Goal: Information Seeking & Learning: Find specific fact

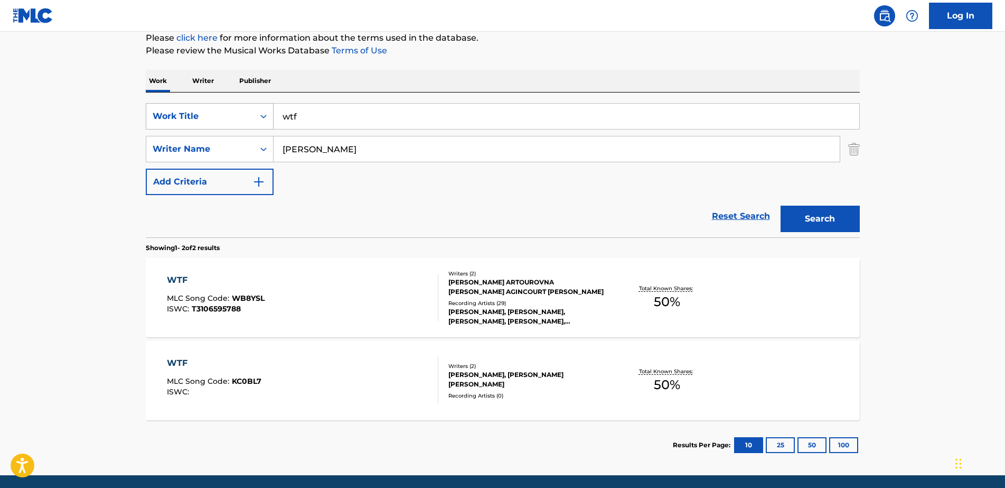
drag, startPoint x: 274, startPoint y: 115, endPoint x: 232, endPoint y: 115, distance: 41.7
click at [232, 115] on div "SearchWithCriteriae8b37738-e798-4d90-b3e3-c5996e660a47 Work Title wtf" at bounding box center [503, 116] width 714 height 26
type input "practicin"
type input "[PERSON_NAME]"
click at [781, 205] on button "Search" at bounding box center [820, 218] width 79 height 26
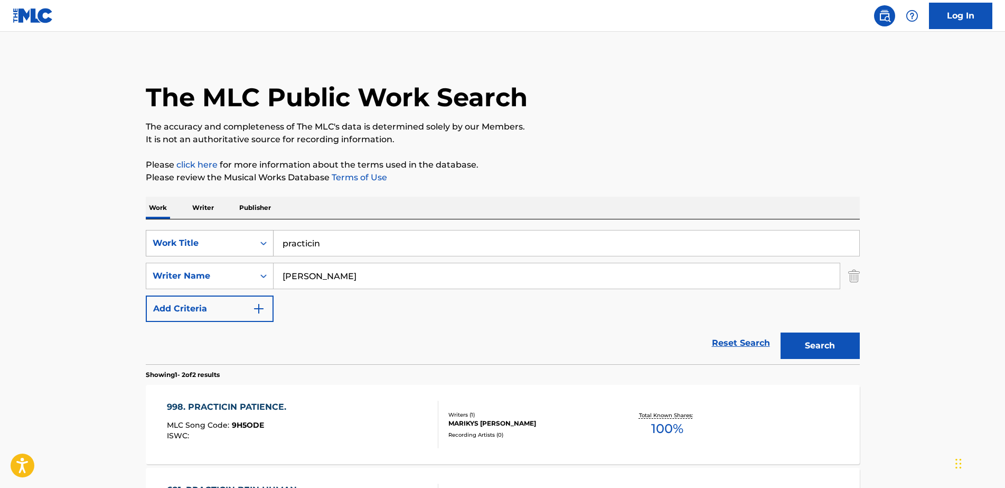
scroll to position [132, 0]
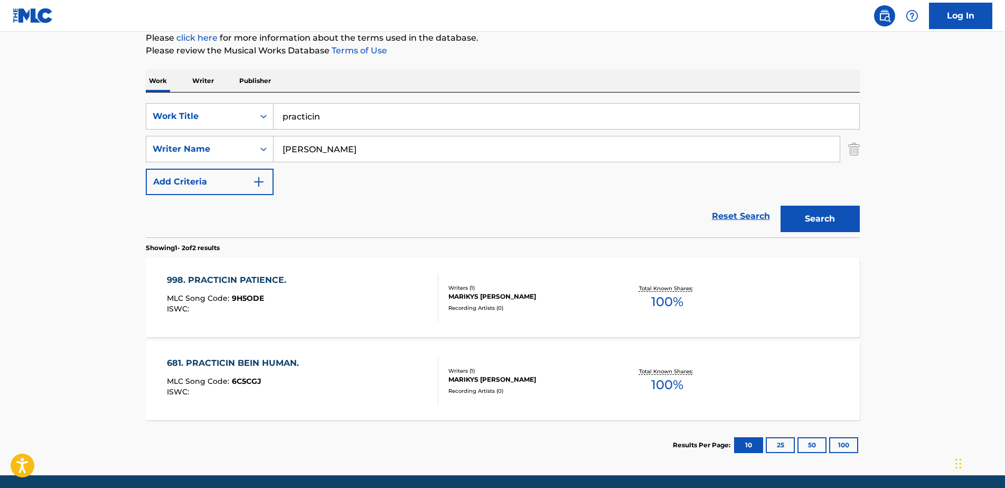
click at [274, 293] on div "998. PRACTICIN PATIENCE. MLC Song Code : 9H5ODE ISWC :" at bounding box center [229, 298] width 125 height 48
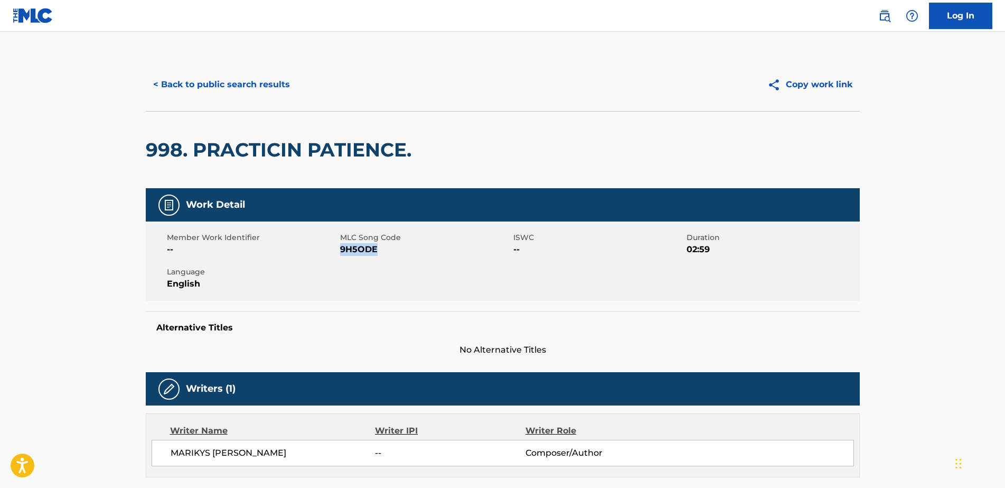
drag, startPoint x: 380, startPoint y: 251, endPoint x: 342, endPoint y: 249, distance: 38.6
click at [342, 249] on span "9H5ODE" at bounding box center [425, 249] width 171 height 13
copy span "9H5ODE"
click at [198, 82] on button "< Back to public search results" at bounding box center [222, 84] width 152 height 26
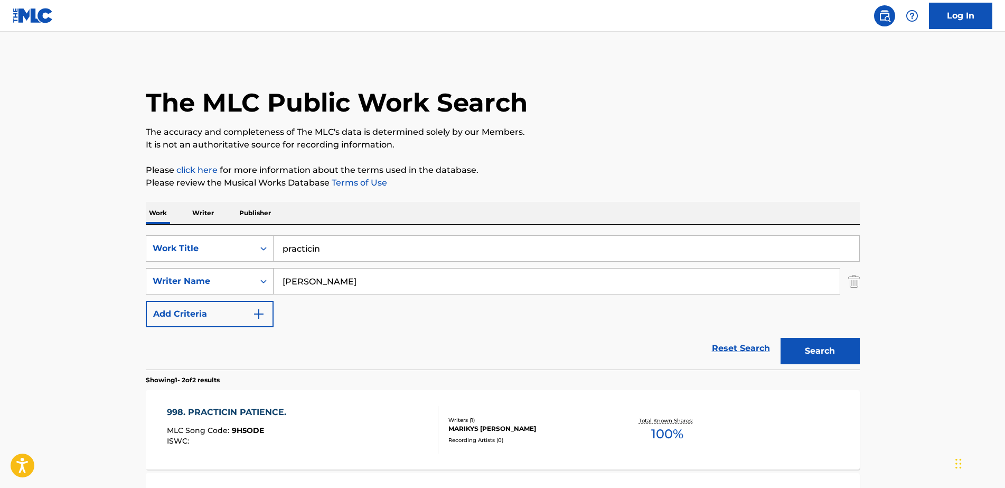
scroll to position [110, 0]
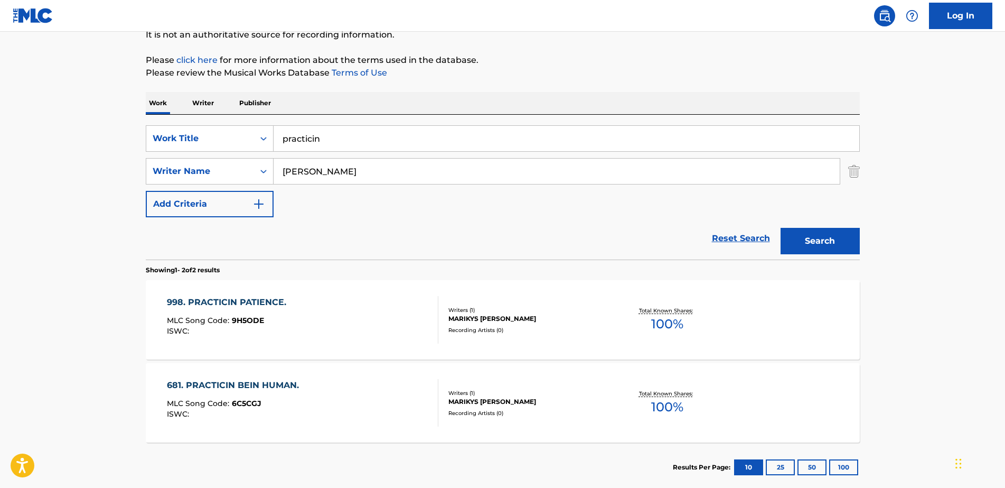
click at [250, 381] on div "681. PRACTICIN BEIN HUMAN." at bounding box center [235, 385] width 137 height 13
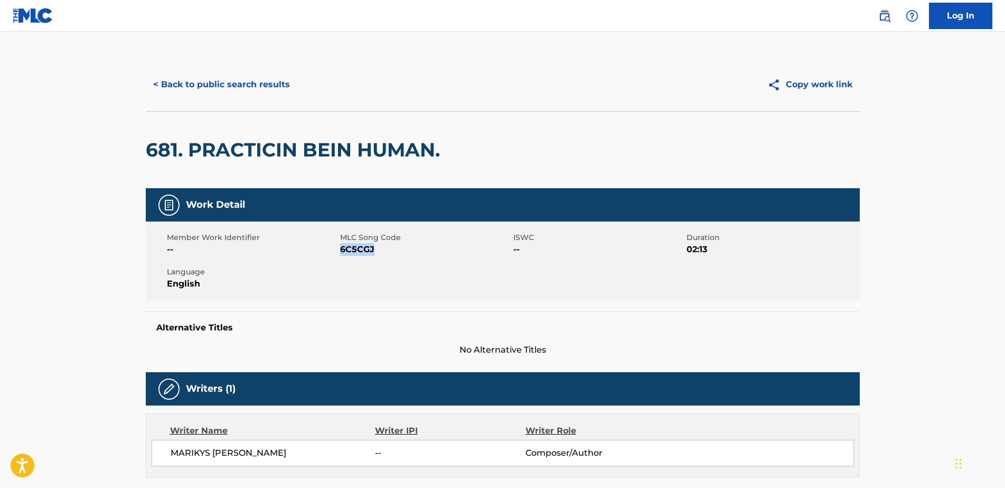
drag, startPoint x: 375, startPoint y: 251, endPoint x: 340, endPoint y: 249, distance: 35.4
click at [340, 249] on span "6C5CGJ" at bounding box center [425, 249] width 171 height 13
copy span "6C5CGJ"
drag, startPoint x: 191, startPoint y: 147, endPoint x: 352, endPoint y: 143, distance: 161.7
click at [352, 143] on h2 "681. PRACTICIN BEIN HUMAN." at bounding box center [295, 150] width 299 height 24
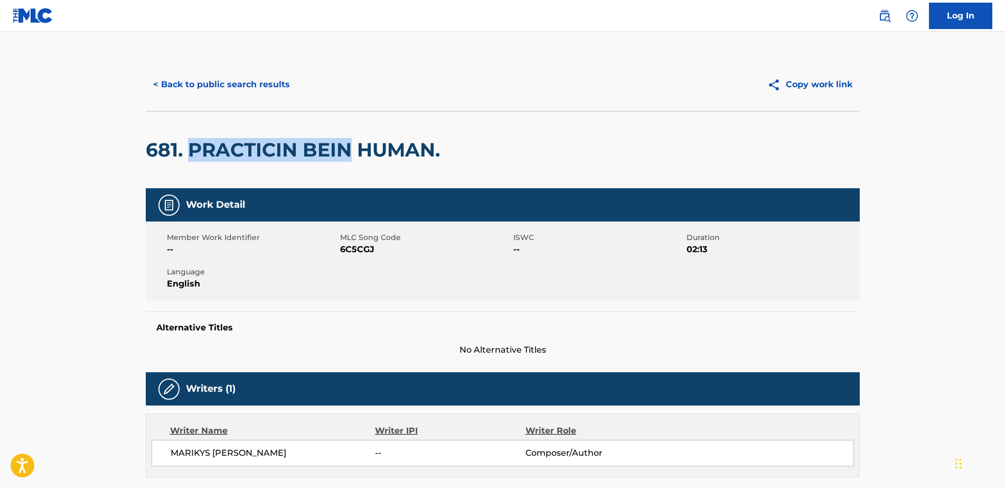
copy h2 "PRACTICIN BEIN"
click at [240, 79] on button "< Back to public search results" at bounding box center [222, 84] width 152 height 26
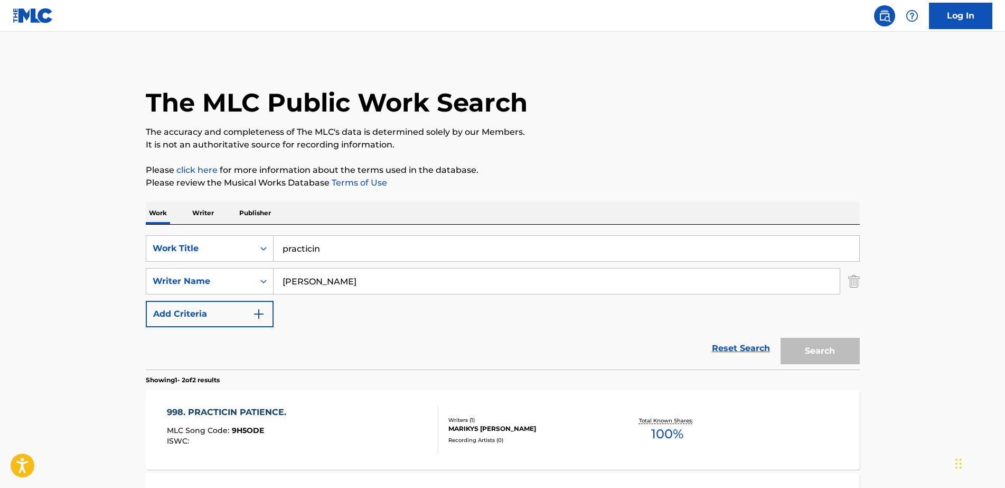
scroll to position [110, 0]
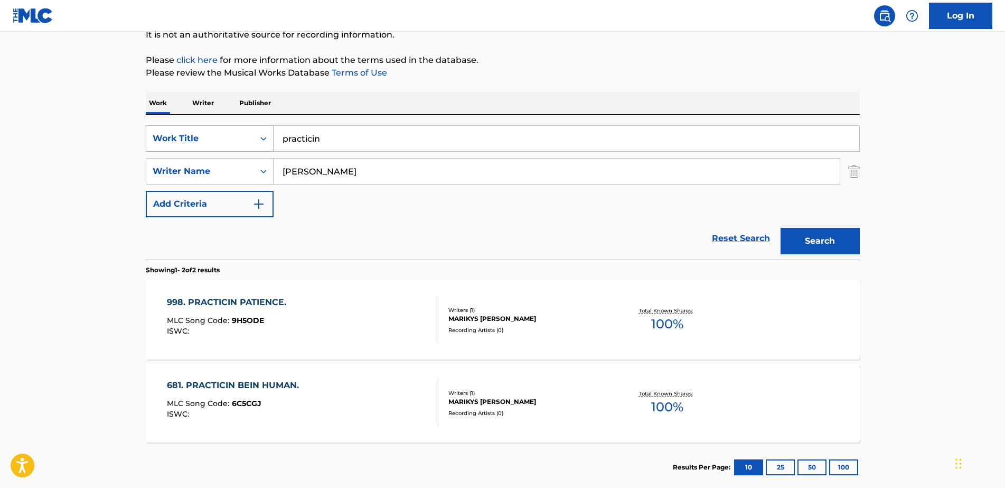
drag, startPoint x: 332, startPoint y: 134, endPoint x: 209, endPoint y: 128, distance: 123.2
click at [209, 128] on div "SearchWithCriteriae8b37738-e798-4d90-b3e3-c5996e660a47 Work Title practicin" at bounding box center [503, 138] width 714 height 26
type input "these"
click at [781, 228] on button "Search" at bounding box center [820, 241] width 79 height 26
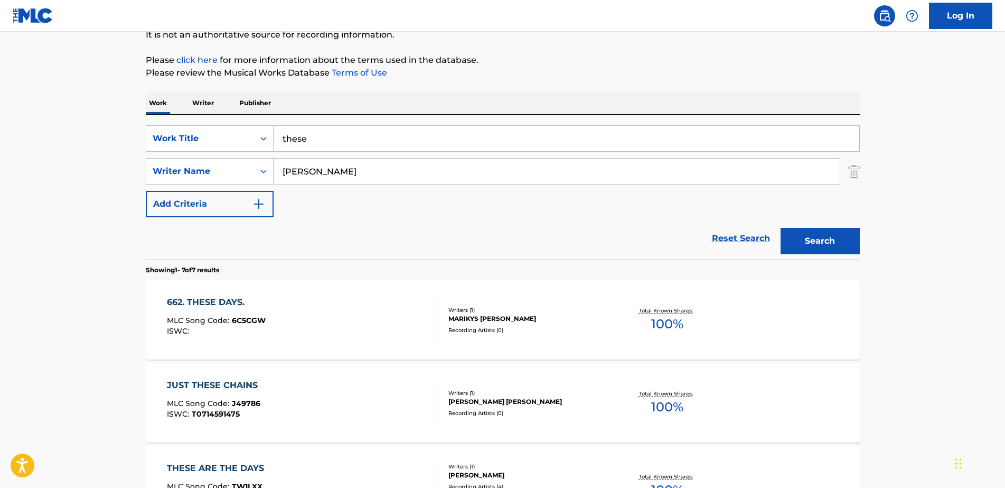
click at [251, 317] on span "6C5CGW" at bounding box center [249, 320] width 34 height 10
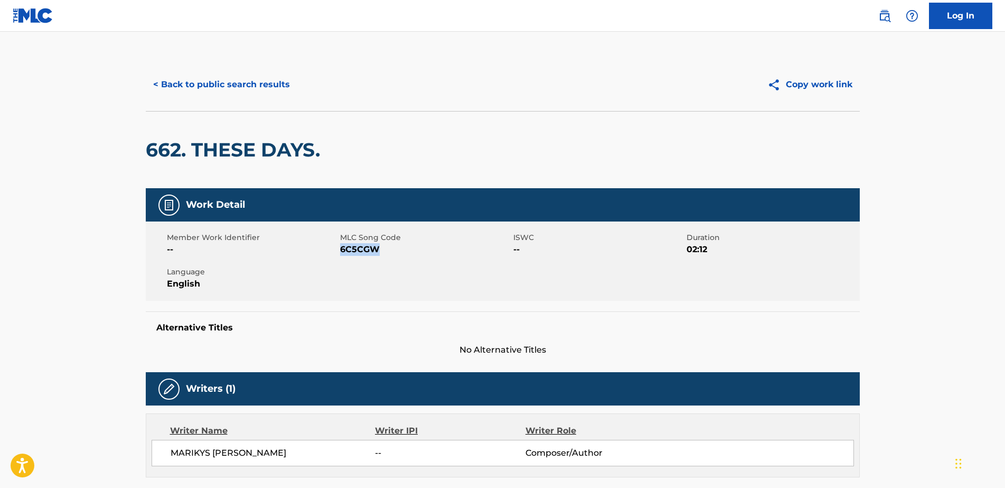
drag, startPoint x: 380, startPoint y: 256, endPoint x: 341, endPoint y: 255, distance: 38.6
click at [341, 255] on div "Member Work Identifier -- MLC Song Code 6C5CGW ISWC -- Duration 02:12 Language …" at bounding box center [503, 260] width 714 height 79
copy span "6C5CGW"
